Goal: Complete application form

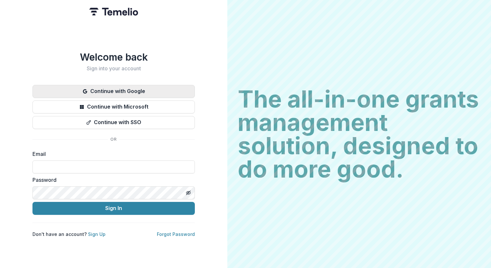
click at [115, 92] on button "Continue with Google" at bounding box center [113, 91] width 162 height 13
